Goal: Task Accomplishment & Management: Manage account settings

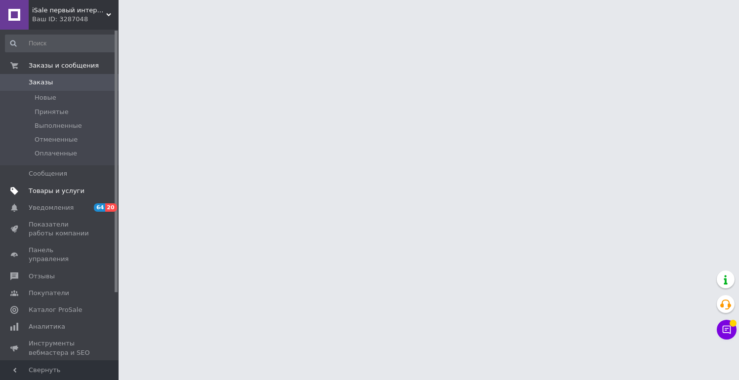
click at [66, 188] on span "Товары и услуги" at bounding box center [57, 191] width 56 height 9
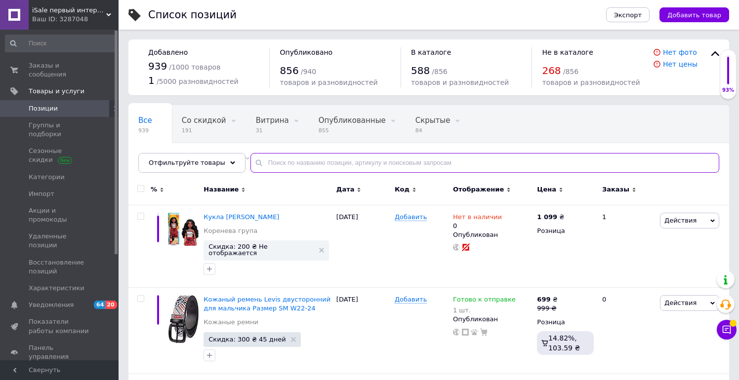
click at [301, 158] on input "text" at bounding box center [485, 163] width 469 height 20
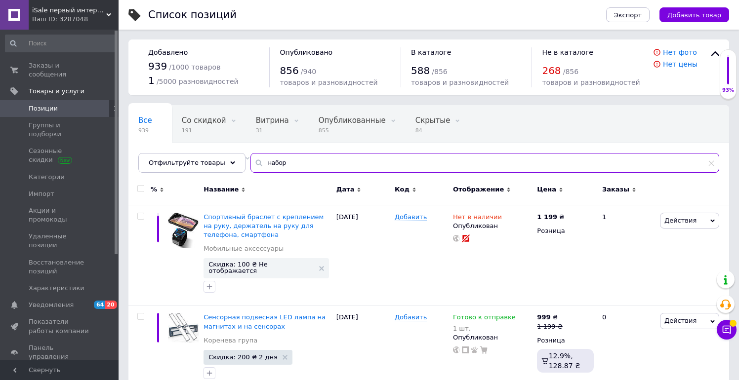
click at [320, 163] on input "набор" at bounding box center [485, 163] width 469 height 20
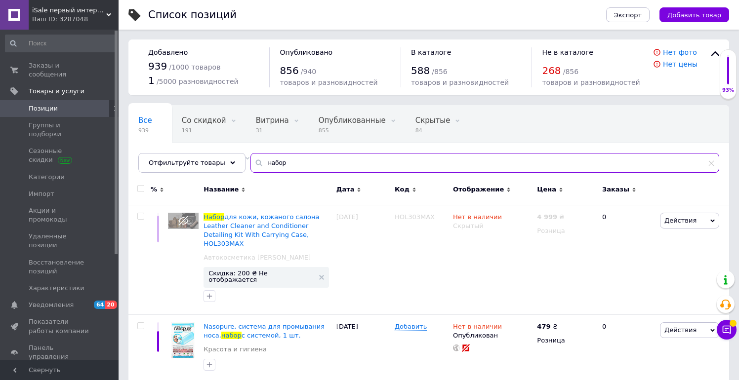
click at [286, 165] on input "набор" at bounding box center [485, 163] width 469 height 20
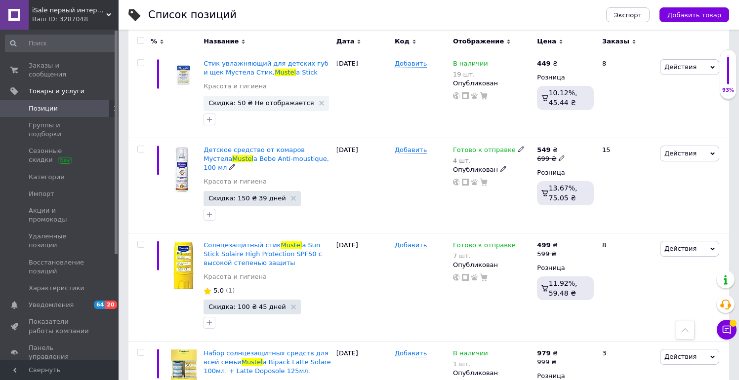
scroll to position [597, 0]
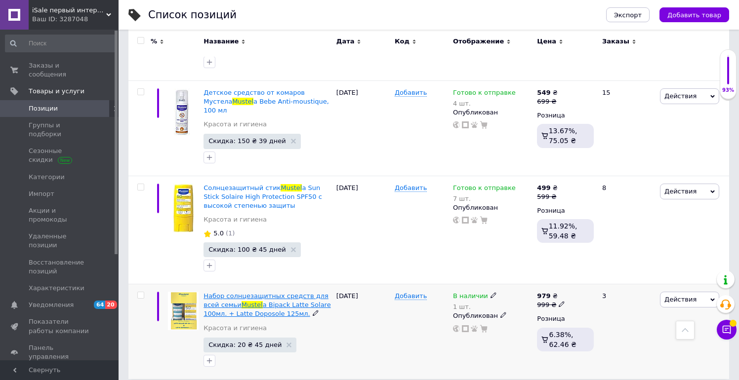
type input "mustel"
click at [273, 293] on span "Набор солнцезащитных средств для всей семьи" at bounding box center [266, 301] width 125 height 16
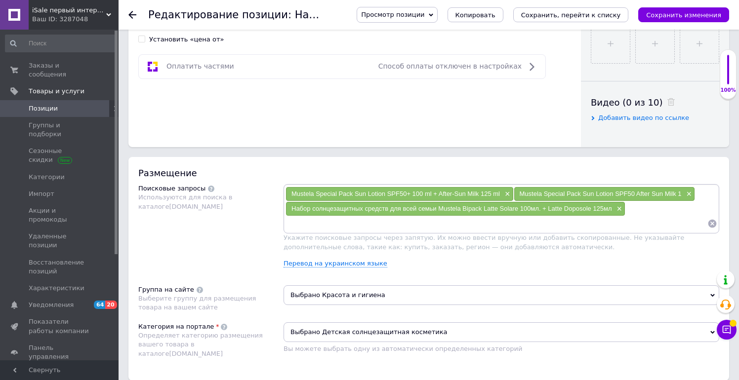
scroll to position [445, 0]
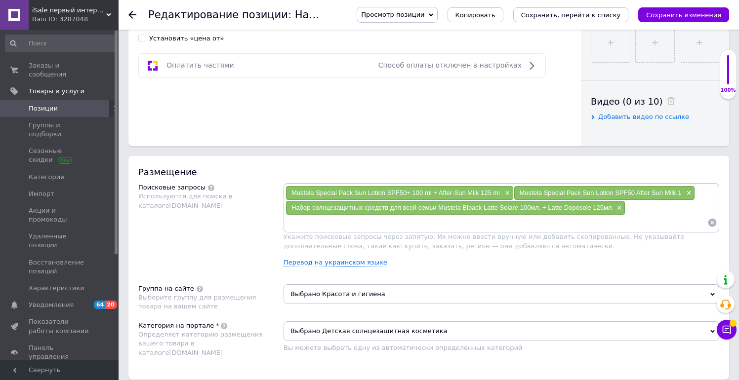
click at [303, 227] on input at bounding box center [497, 222] width 422 height 15
paste input "Mustela Solar Bipack набор солнцезащитных средств для всей семьи"
type input "Mustela Solar Bipack набор солнцезащитных средств для всей семьи"
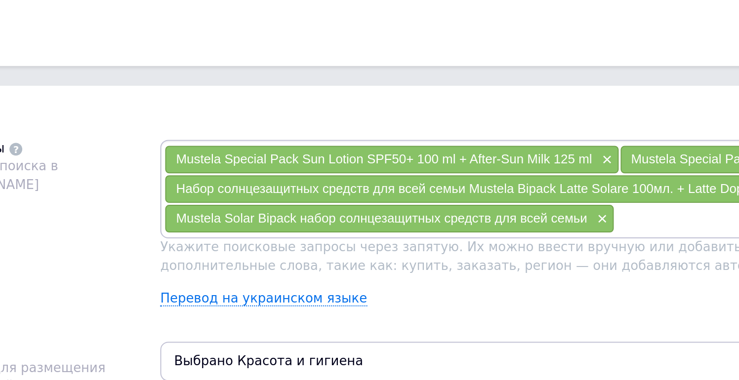
paste input "Mustela Solar Bipack набор солнцезащитных средств для всей семьи"
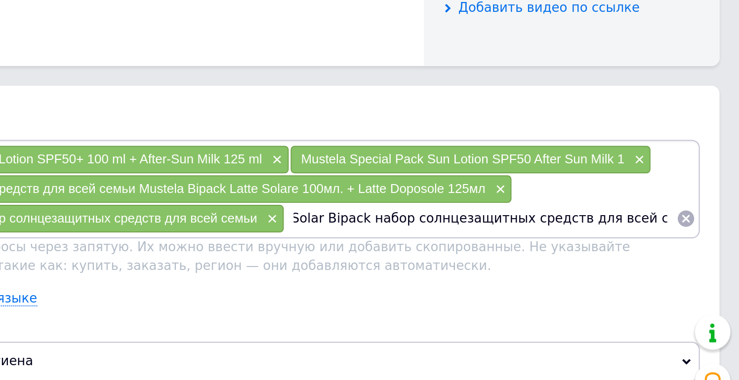
click at [533, 221] on input "Mustela Solar Bipack набор солнцезащитных средств для всей семьи" at bounding box center [609, 222] width 196 height 15
click at [543, 225] on input "Mustela Solar набор солнцезащитных средств для всей семьи" at bounding box center [609, 222] width 196 height 15
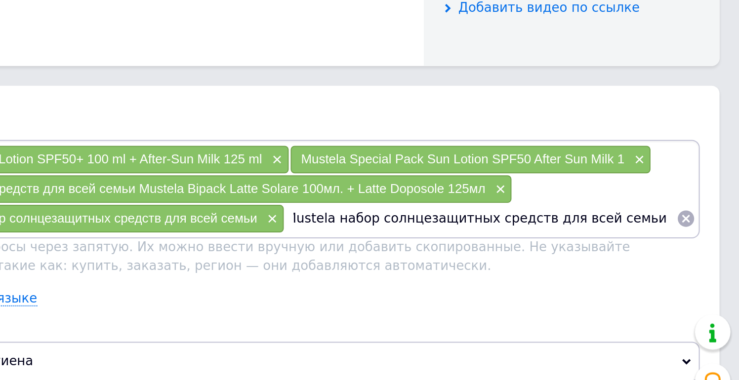
scroll to position [0, 0]
drag, startPoint x: 644, startPoint y: 224, endPoint x: 712, endPoint y: 224, distance: 67.7
click at [712, 224] on div "Mustela набор солнцезащитных средств для всей семьи" at bounding box center [614, 222] width 206 height 15
type input "Mustela набор солнцезащитных средств"
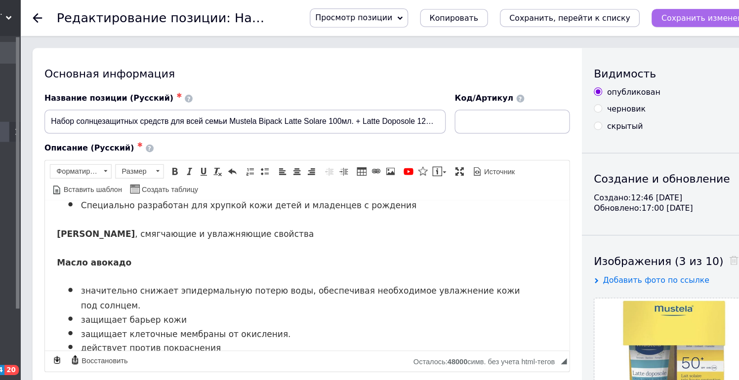
click at [678, 18] on icon "Сохранить изменения" at bounding box center [683, 14] width 75 height 7
